Goal: Information Seeking & Learning: Stay updated

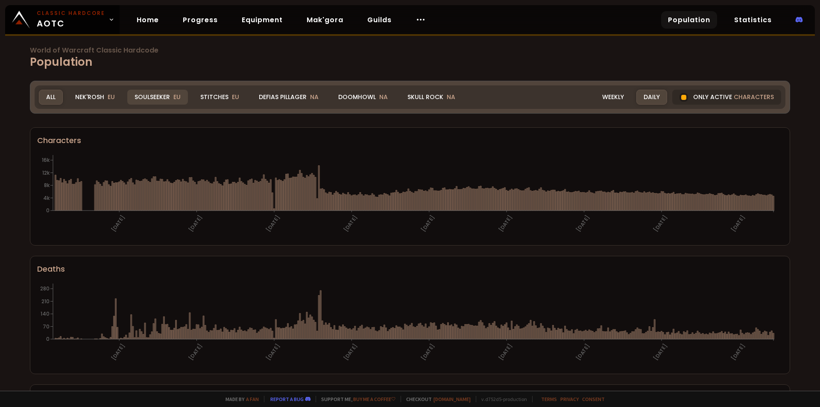
click at [167, 97] on div "Soulseeker EU" at bounding box center [157, 97] width 61 height 15
click at [173, 97] on span "EU" at bounding box center [176, 97] width 7 height 9
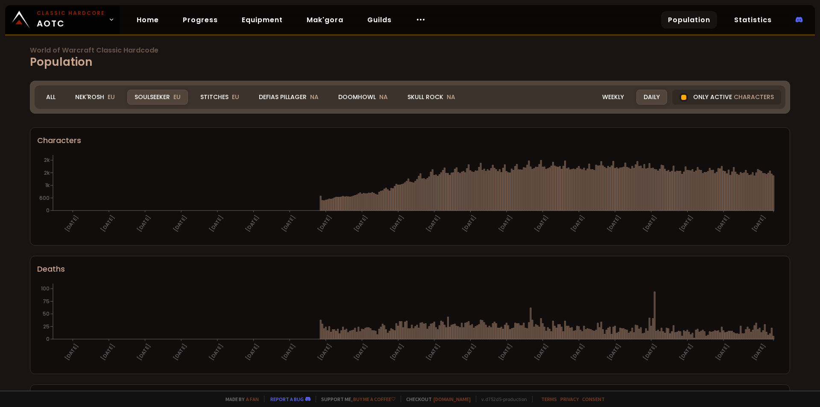
click at [687, 99] on div "Only active characters" at bounding box center [727, 97] width 109 height 15
click at [682, 98] on div at bounding box center [684, 97] width 9 height 9
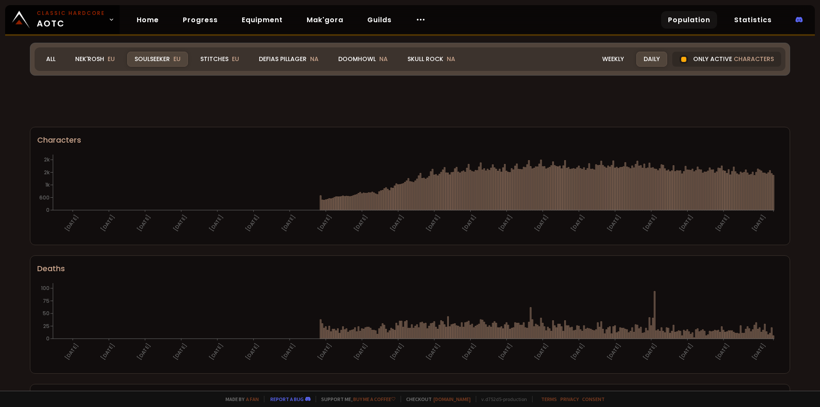
scroll to position [385, 0]
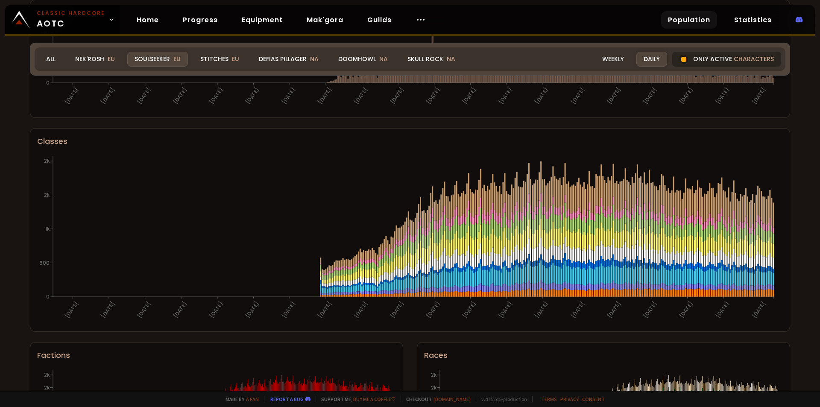
click at [682, 62] on div at bounding box center [684, 59] width 9 height 9
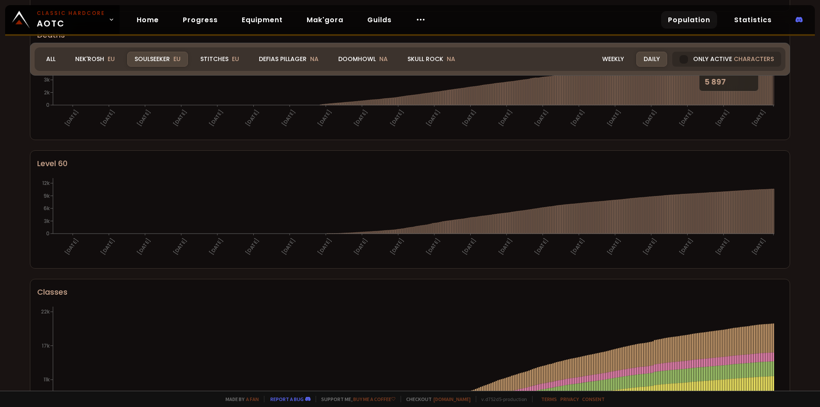
scroll to position [464, 0]
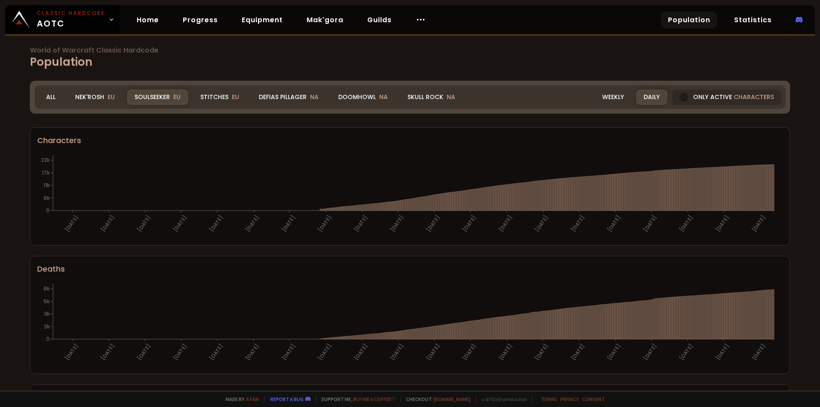
click at [15, 222] on div "World of Warcraft Classic Hardcode Population Realm Soulseeker All Nek'Rosh EU …" at bounding box center [410, 195] width 820 height 391
click at [610, 97] on div "Weekly" at bounding box center [613, 97] width 36 height 15
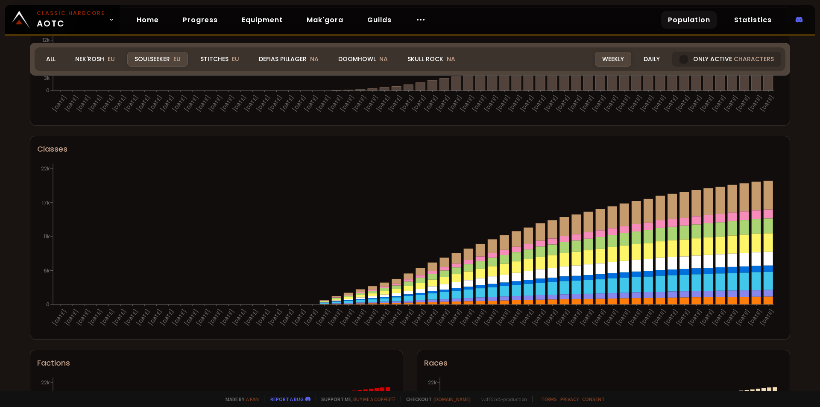
scroll to position [464, 0]
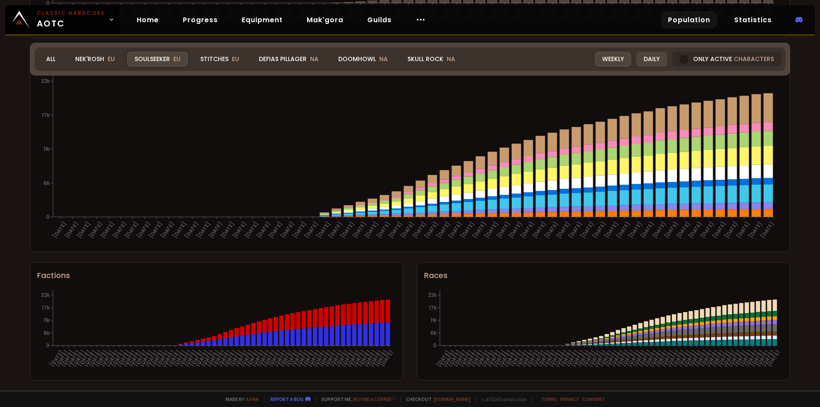
click at [652, 59] on div "Daily" at bounding box center [652, 59] width 31 height 15
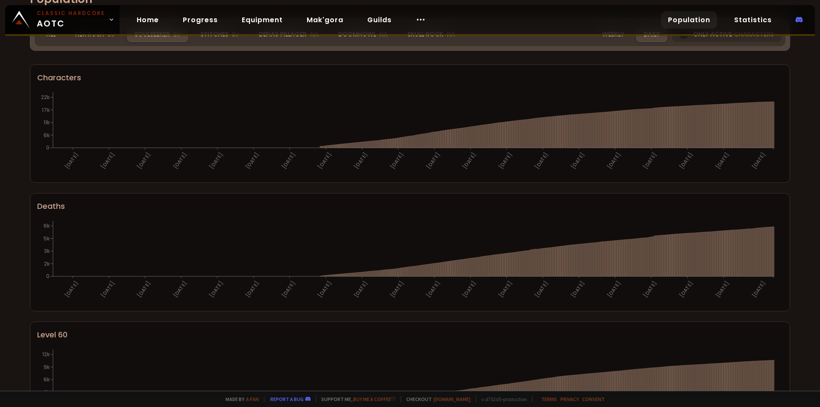
scroll to position [0, 0]
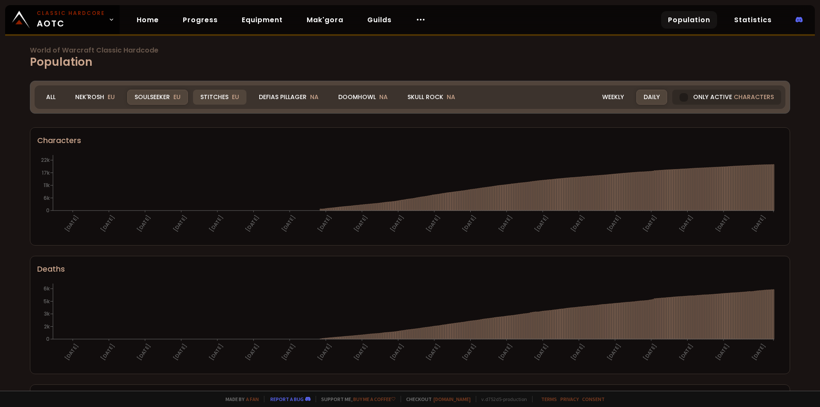
click at [210, 96] on div "Stitches EU" at bounding box center [219, 97] width 53 height 15
click at [211, 97] on div "Stitches EU" at bounding box center [219, 97] width 53 height 15
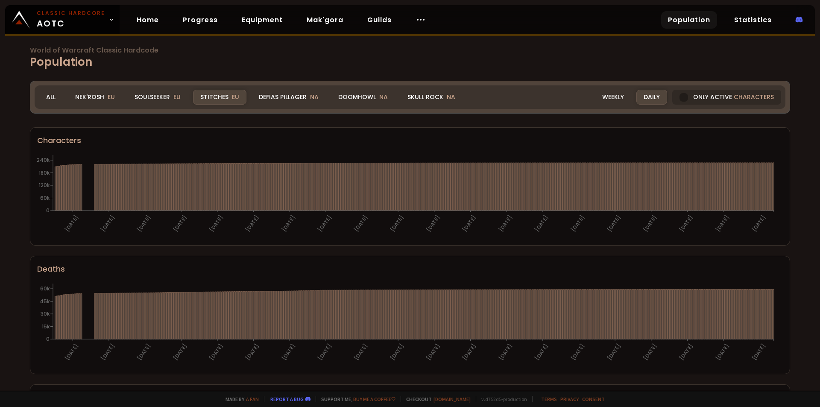
click at [103, 61] on h1 "World of Warcraft Classic Hardcode Population" at bounding box center [410, 59] width 761 height 24
click at [111, 96] on span "EU" at bounding box center [111, 97] width 7 height 9
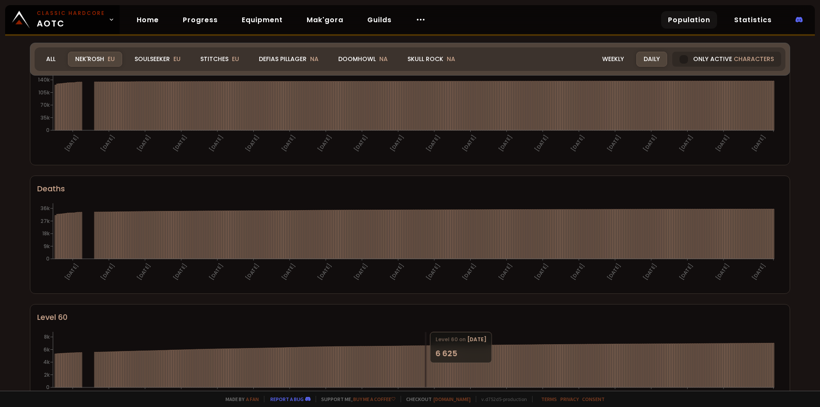
scroll to position [57, 0]
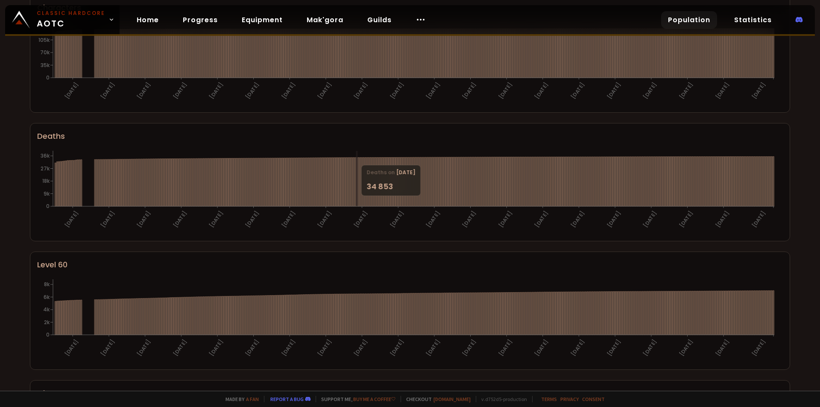
scroll to position [28, 0]
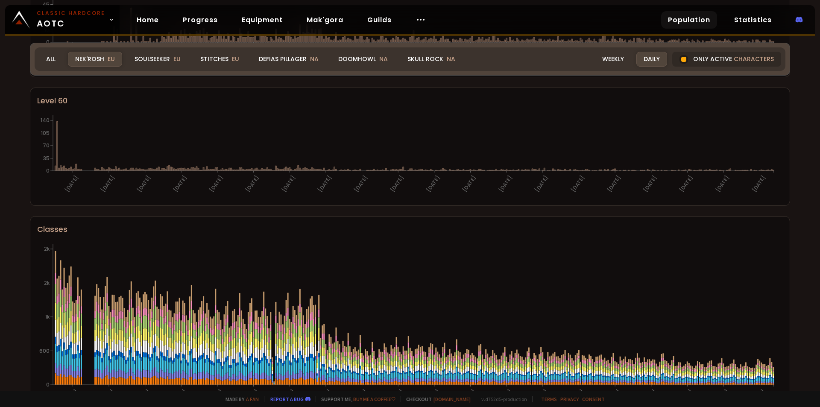
scroll to position [251, 0]
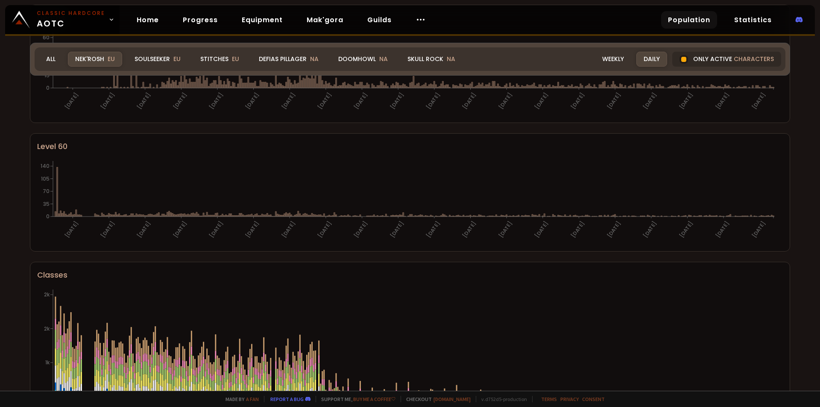
drag, startPoint x: 689, startPoint y: 63, endPoint x: 394, endPoint y: 243, distance: 345.4
click at [689, 62] on div "Only active characters" at bounding box center [727, 59] width 109 height 15
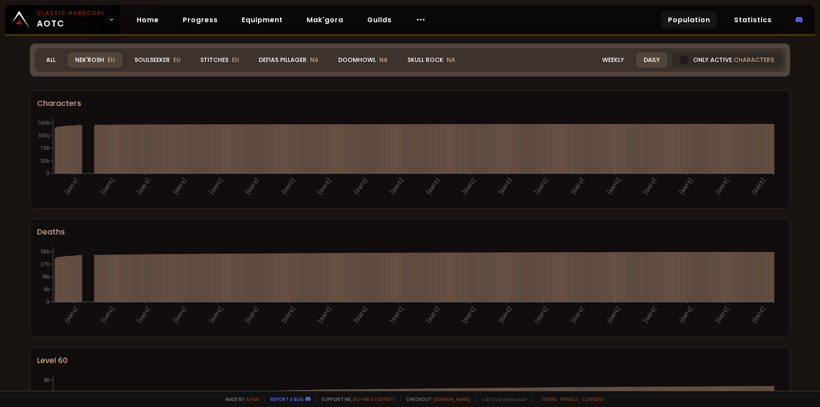
scroll to position [0, 0]
